Goal: Find contact information: Find contact information

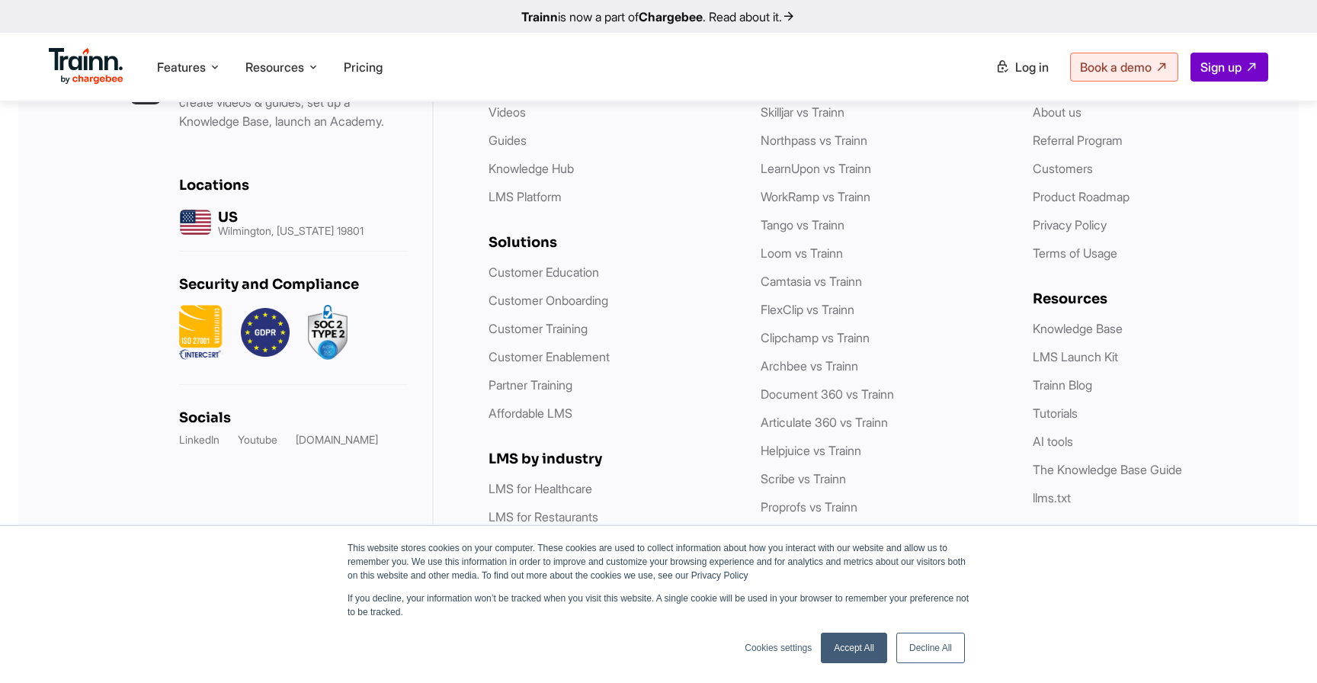
scroll to position [4459, 0]
click at [876, 652] on link "Accept All" at bounding box center [854, 647] width 66 height 30
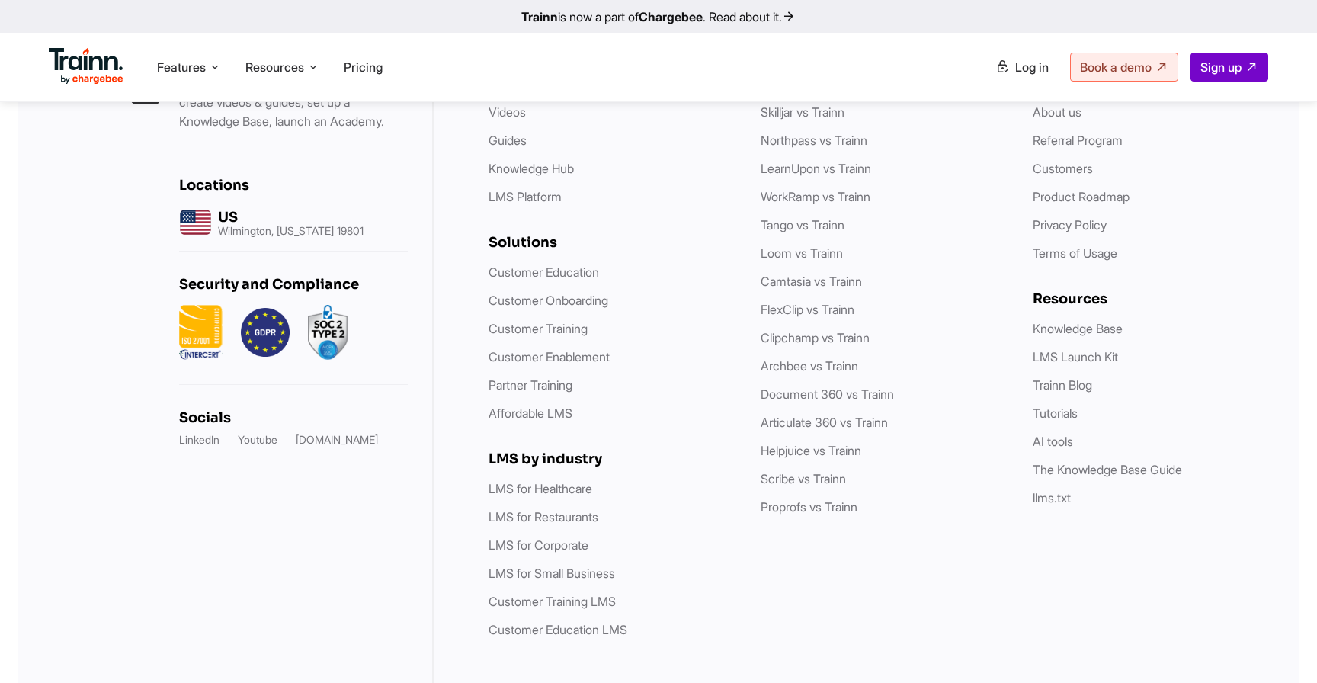
scroll to position [0, 0]
click at [185, 432] on link "LinkedIn" at bounding box center [199, 439] width 40 height 15
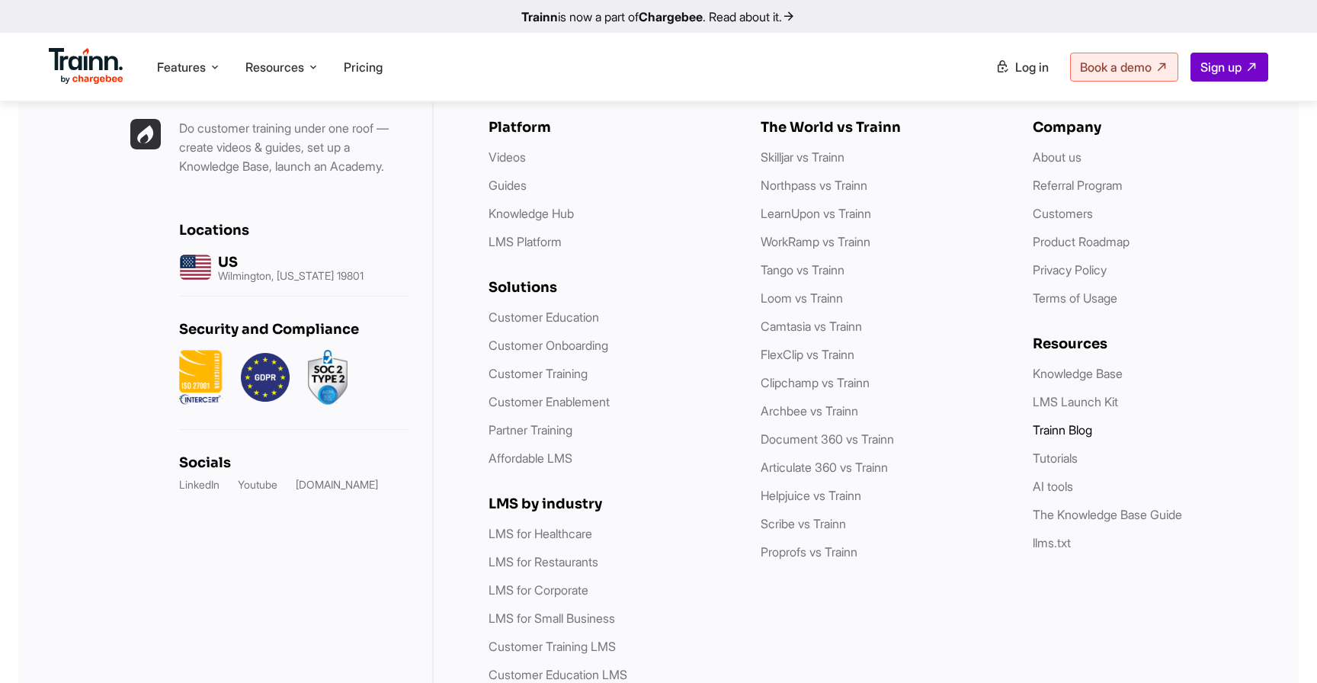
scroll to position [4410, 0]
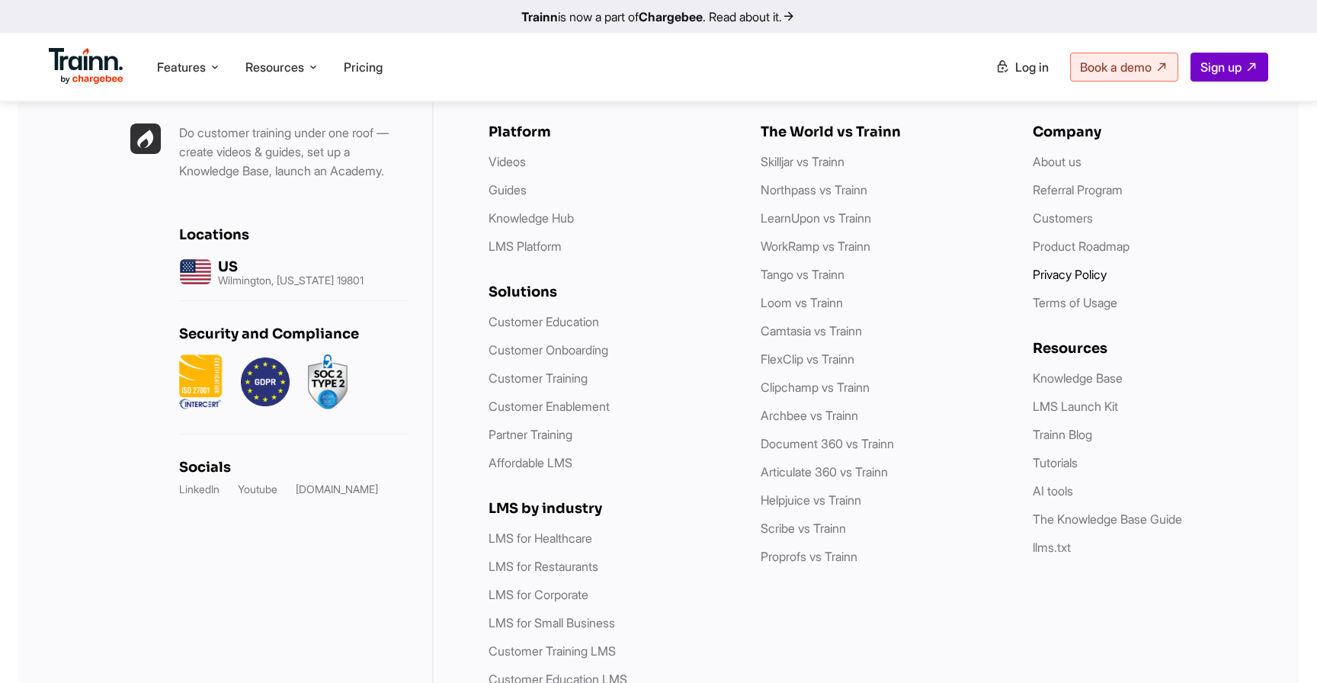
click at [1079, 267] on link "Privacy Policy" at bounding box center [1070, 274] width 74 height 15
click at [1067, 295] on link "Terms of Usage" at bounding box center [1075, 302] width 85 height 15
click at [1077, 154] on link "About us" at bounding box center [1057, 161] width 49 height 15
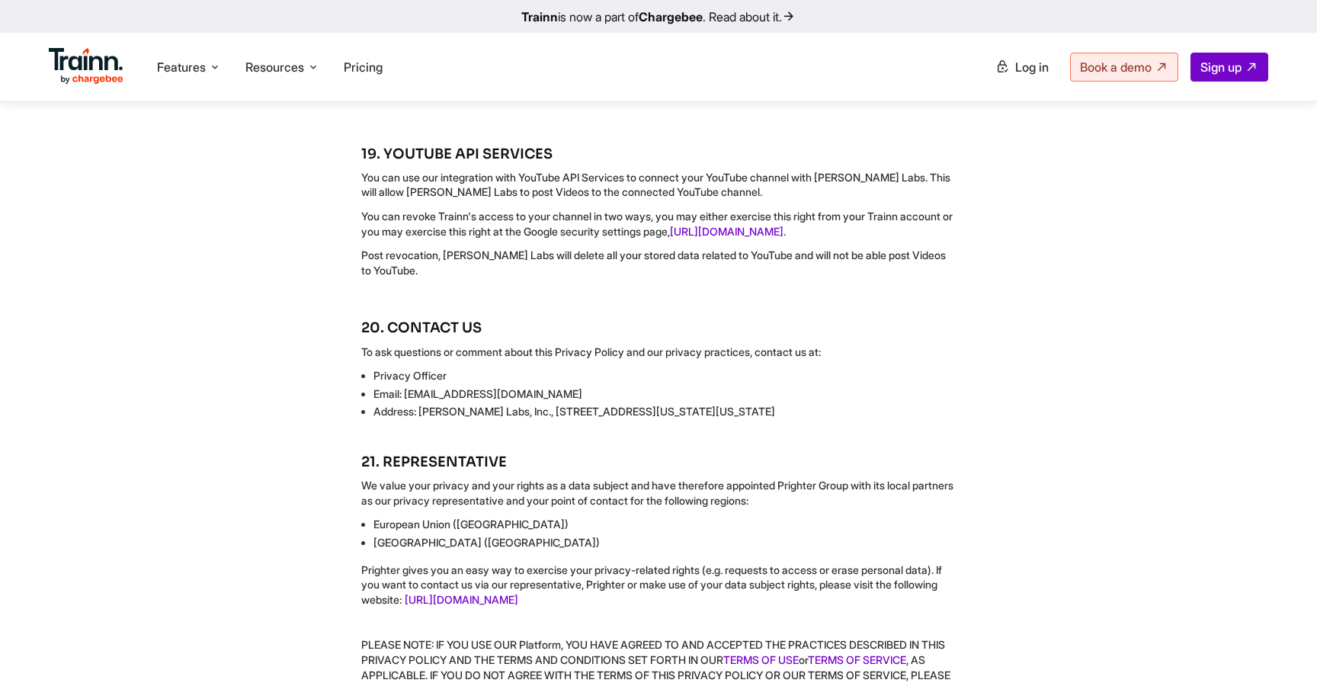
scroll to position [7669, 0]
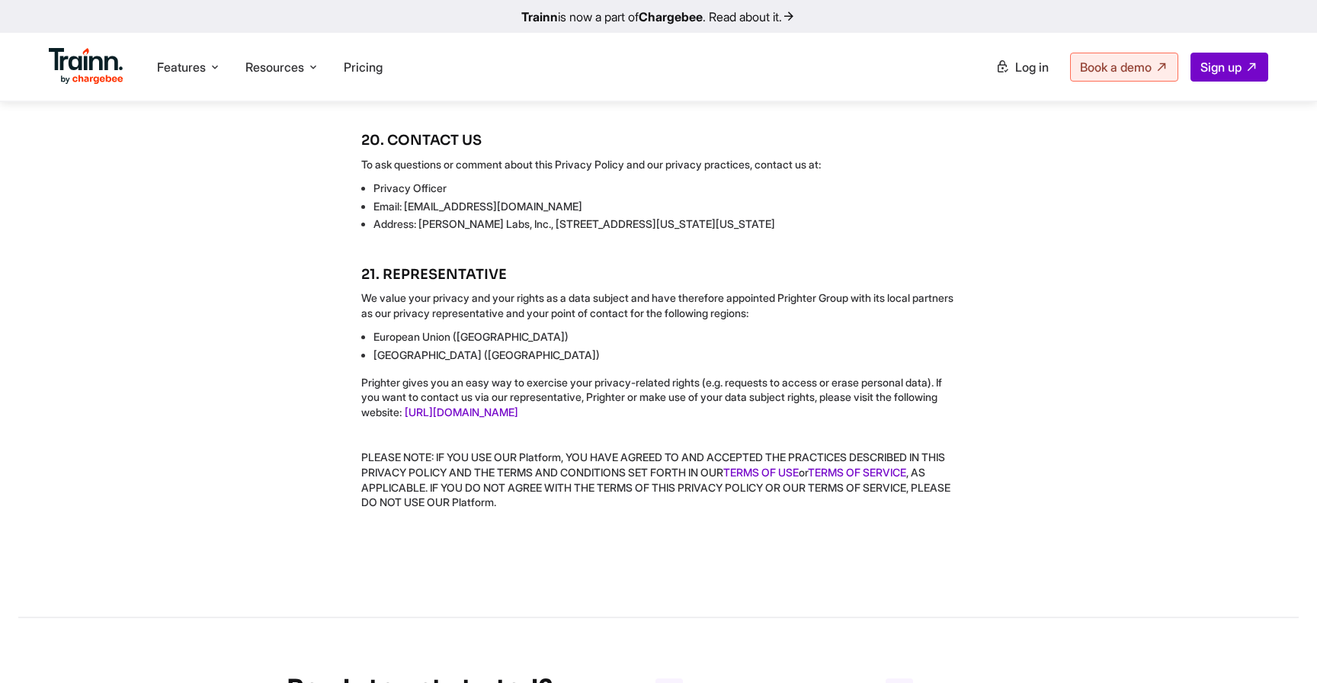
drag, startPoint x: 860, startPoint y: 393, endPoint x: 511, endPoint y: 389, distance: 349.0
click at [513, 232] on li "Address: Guider Labs, Inc., 300 Delaware Ave, Ste 210 #225, Wilmington, Delawar…" at bounding box center [664, 223] width 582 height 15
copy li "300 Delaware Ave, Ste 210 #225, Wilmington, Delaware 19801"
click at [932, 214] on li "Email: privacy@trainn.co" at bounding box center [664, 206] width 582 height 15
